Goal: Information Seeking & Learning: Find contact information

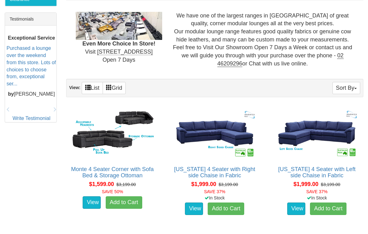
scroll to position [261, 0]
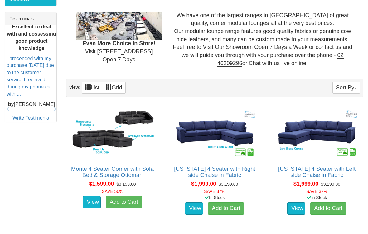
click at [133, 172] on link "Monte 4 Seater Corner with Sofa Bed & Storage Ottoman" at bounding box center [112, 172] width 83 height 12
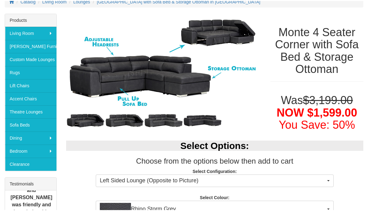
scroll to position [97, 0]
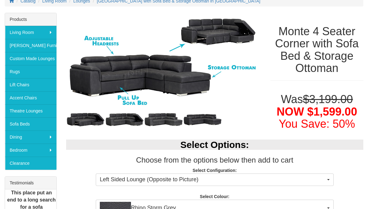
click at [124, 120] on img at bounding box center [124, 120] width 39 height 20
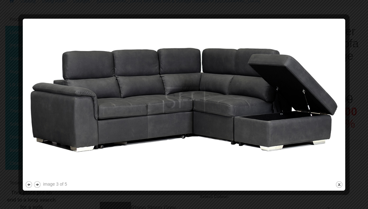
click at [165, 123] on img at bounding box center [184, 100] width 318 height 159
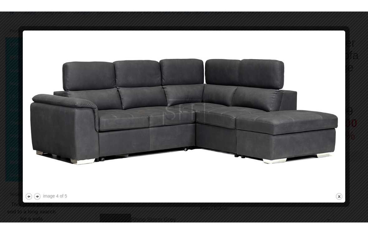
scroll to position [74, 0]
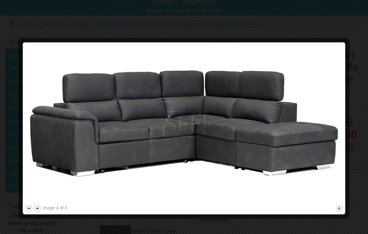
click at [41, 209] on button "next" at bounding box center [37, 209] width 8 height 8
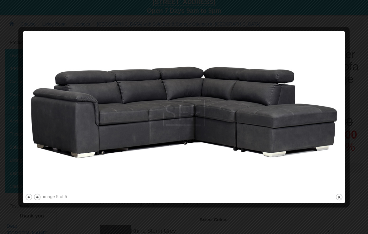
click at [26, 200] on button "previous" at bounding box center [29, 198] width 8 height 8
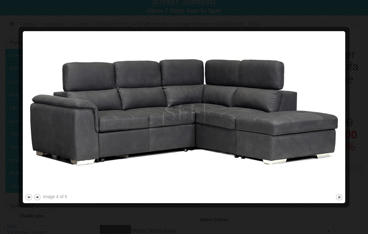
click at [29, 198] on button "previous" at bounding box center [29, 198] width 8 height 8
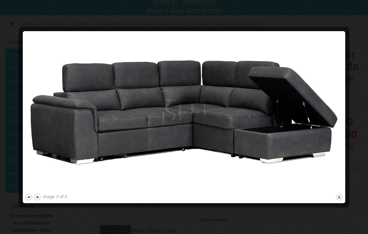
click at [31, 195] on button "previous" at bounding box center [29, 198] width 8 height 8
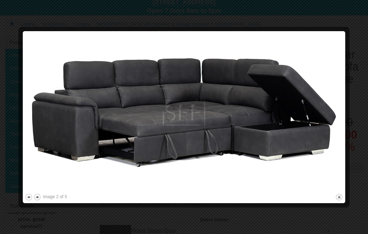
click at [27, 196] on button "previous" at bounding box center [29, 198] width 8 height 8
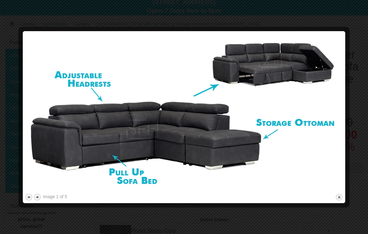
click at [338, 200] on button "close" at bounding box center [340, 198] width 8 height 8
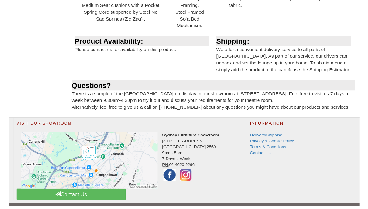
scroll to position [723, 0]
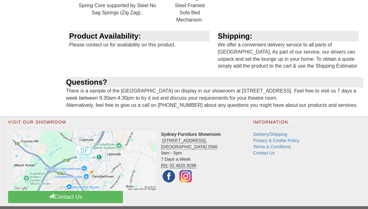
click at [71, 191] on link "Contact Us" at bounding box center [65, 197] width 115 height 12
